Goal: Obtain resource: Obtain resource

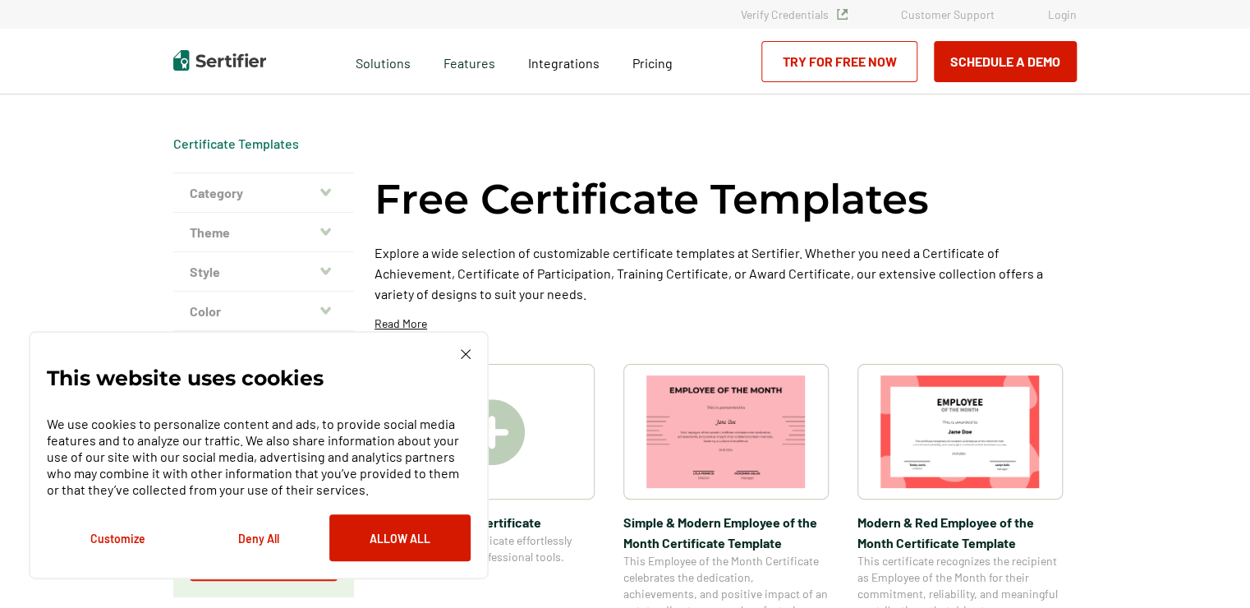
click at [467, 355] on img at bounding box center [466, 354] width 10 height 10
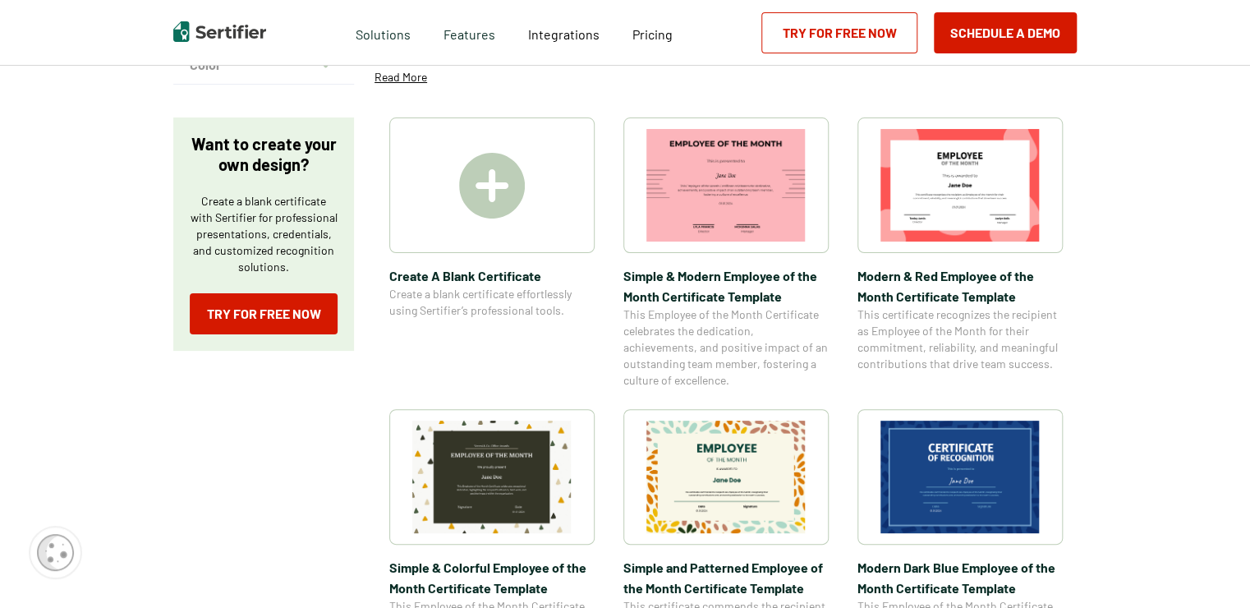
scroll to position [164, 0]
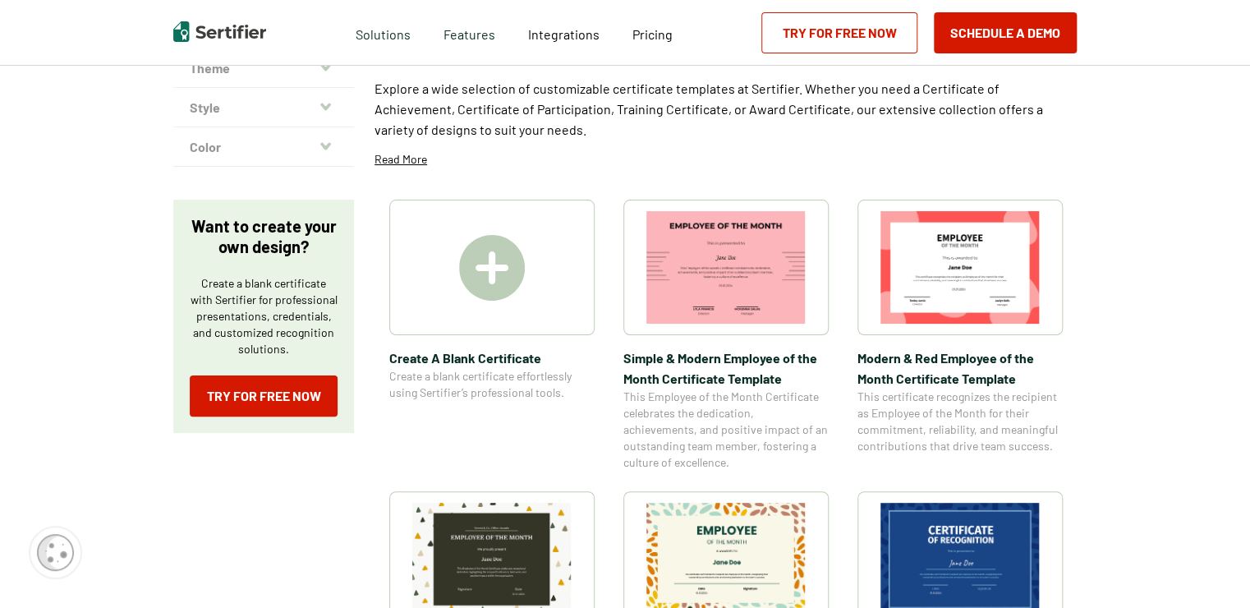
click at [489, 253] on img at bounding box center [492, 268] width 66 height 66
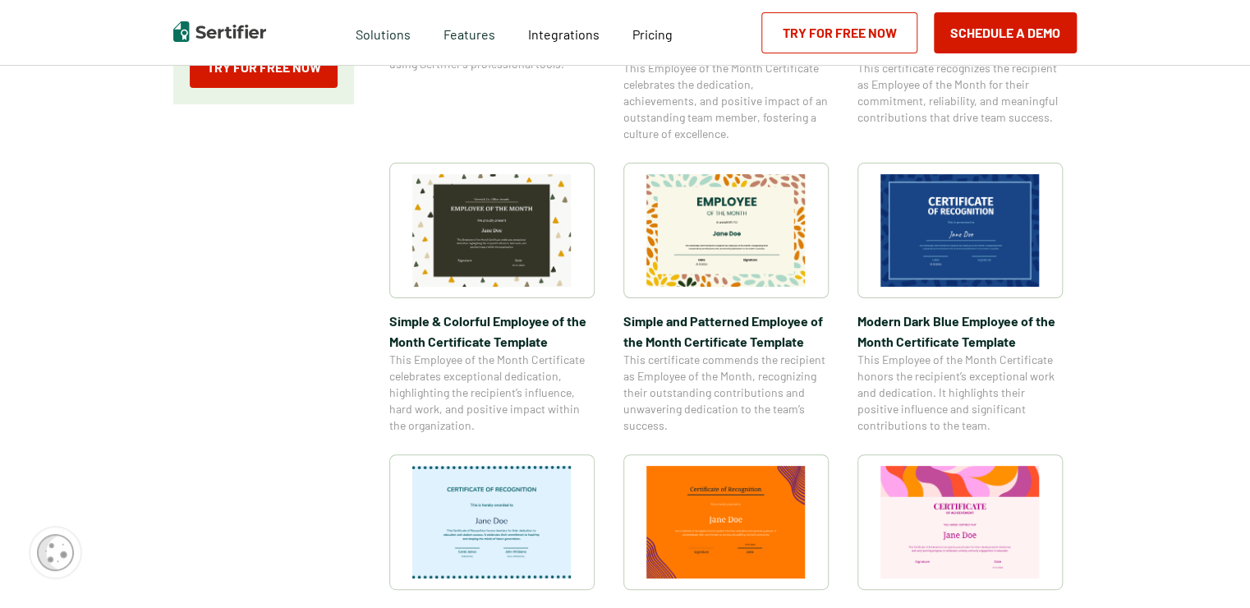
scroll to position [575, 0]
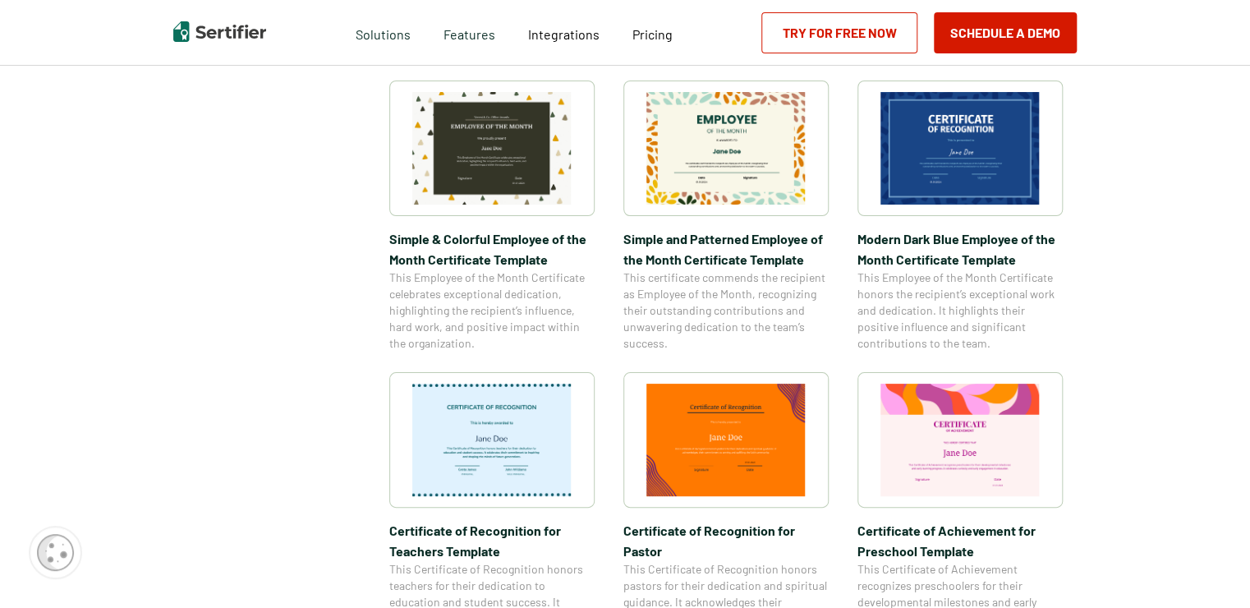
click at [744, 434] on img at bounding box center [725, 440] width 159 height 113
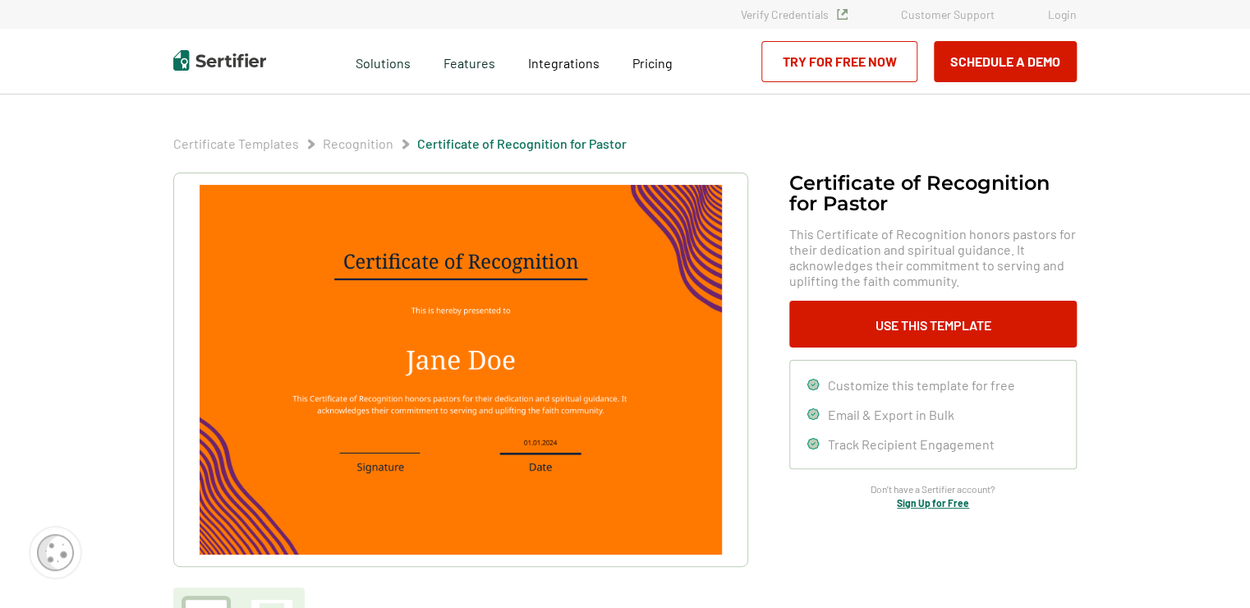
click at [431, 252] on img at bounding box center [461, 370] width 522 height 370
click at [443, 270] on img at bounding box center [461, 370] width 522 height 370
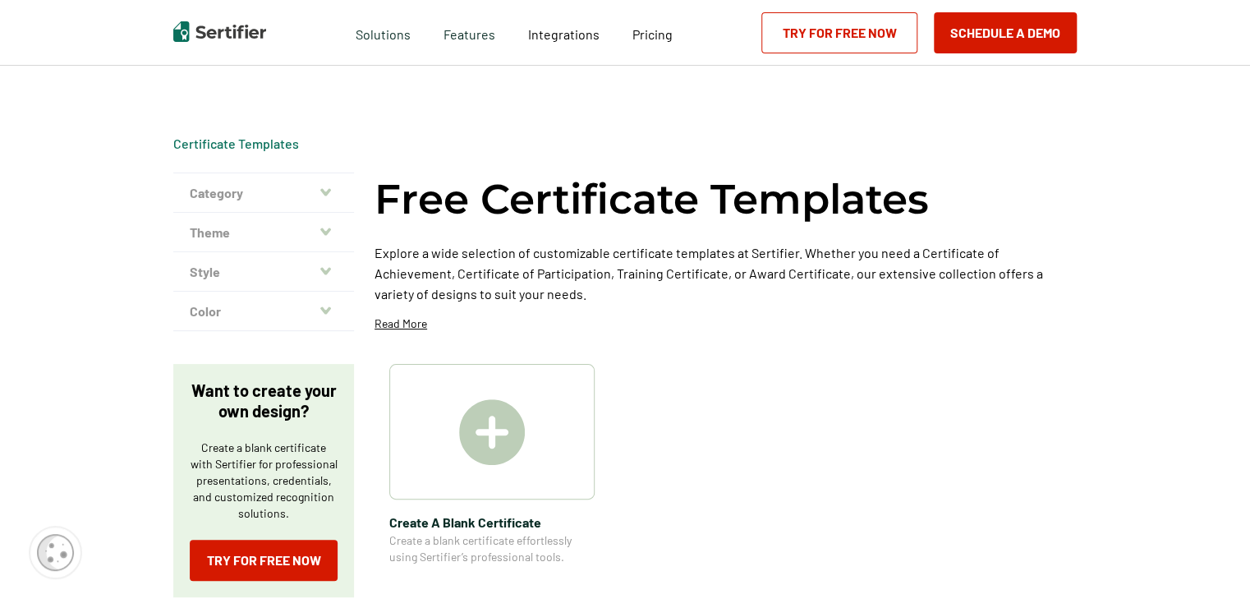
scroll to position [575, 0]
